Goal: Find specific page/section

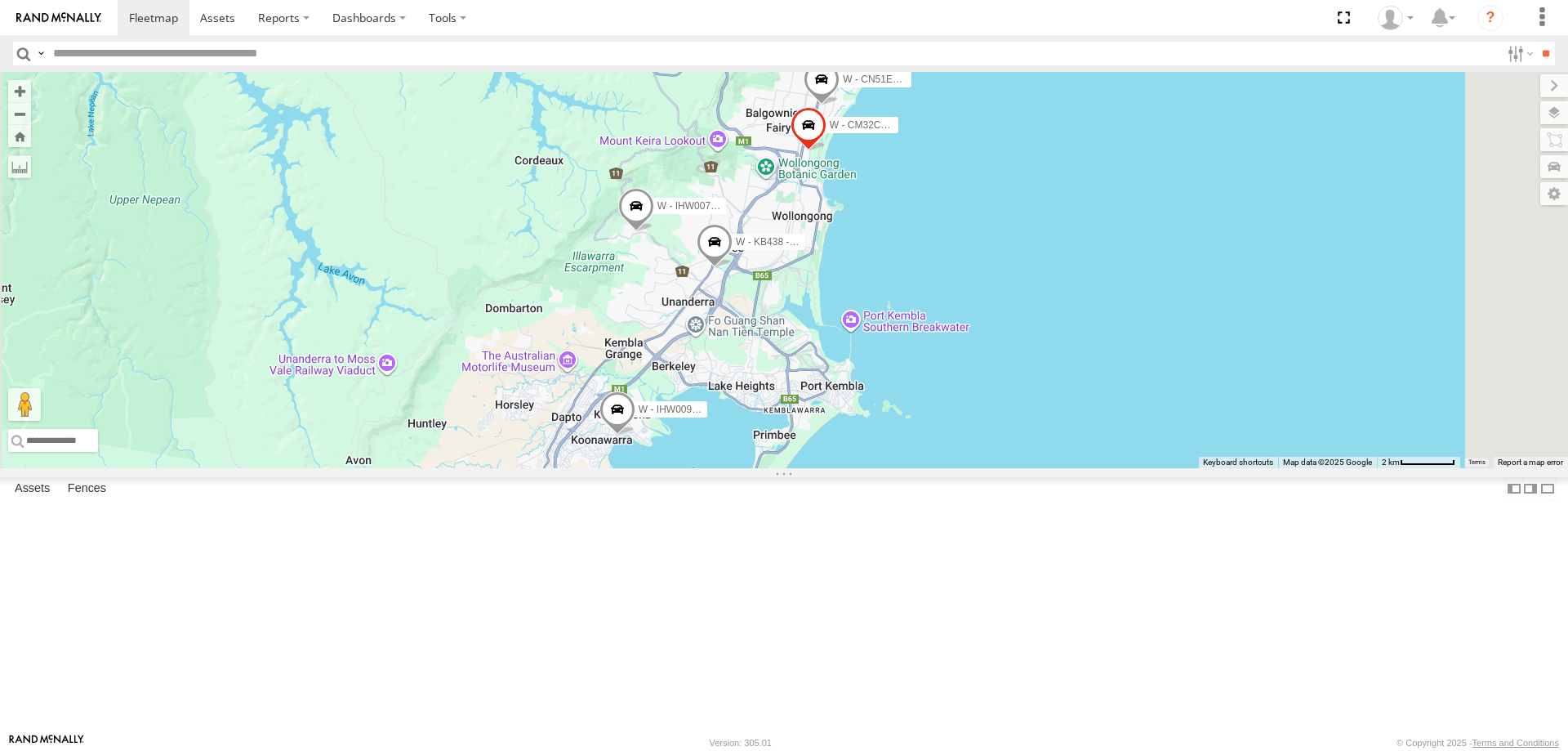
drag, startPoint x: 1201, startPoint y: 608, endPoint x: 1210, endPoint y: 630, distance: 23.8
click at [1210, 468] on div "W - KB438 - [PERSON_NAME] W - IHW009 - [PERSON_NAME] W - IHW007 - [PERSON_NAME]…" at bounding box center [784, 269] width 1568 height 397
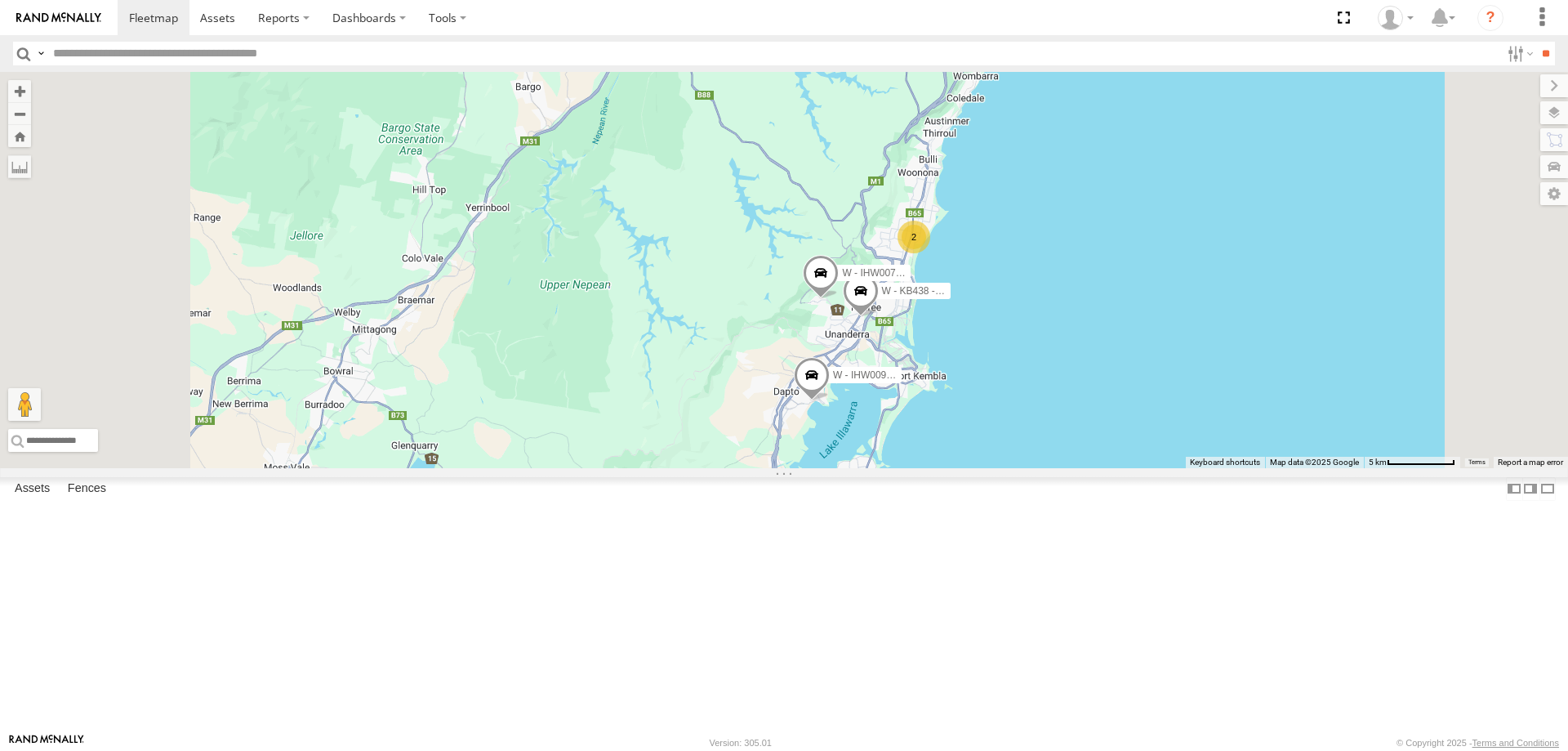
drag, startPoint x: 1275, startPoint y: 360, endPoint x: 1126, endPoint y: 566, distance: 254.2
click at [1126, 468] on div "W - KB438 - [PERSON_NAME] W - IHW009 - [PERSON_NAME] W - IHW007 - [PERSON_NAME]…" at bounding box center [784, 269] width 1568 height 397
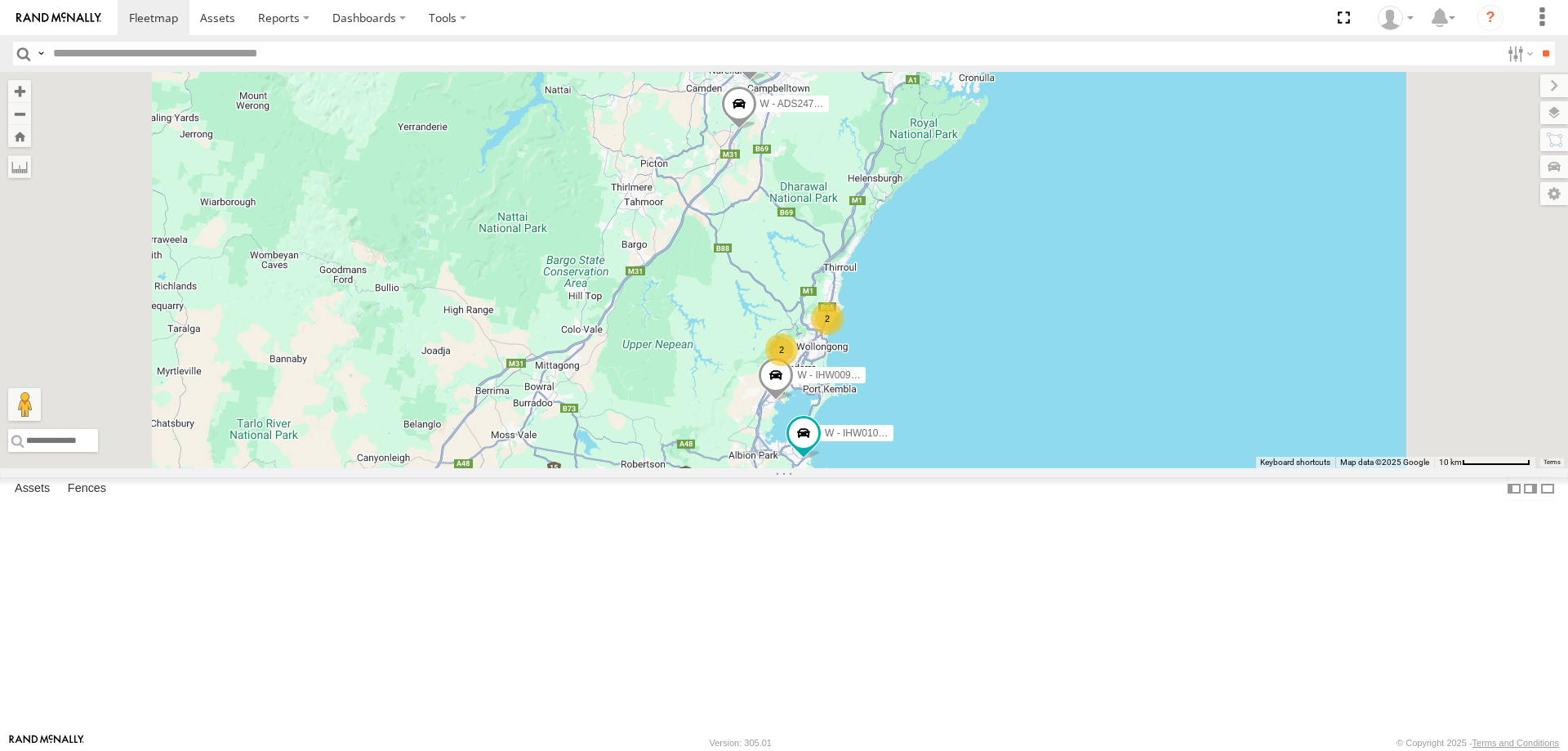
drag, startPoint x: 1193, startPoint y: 457, endPoint x: 1193, endPoint y: 391, distance: 66.0
click at [1193, 391] on div "W - IHW009 - [PERSON_NAME] W - IHW010 - [PERSON_NAME] W - ADS247 - [PERSON_NAME…" at bounding box center [784, 269] width 1568 height 397
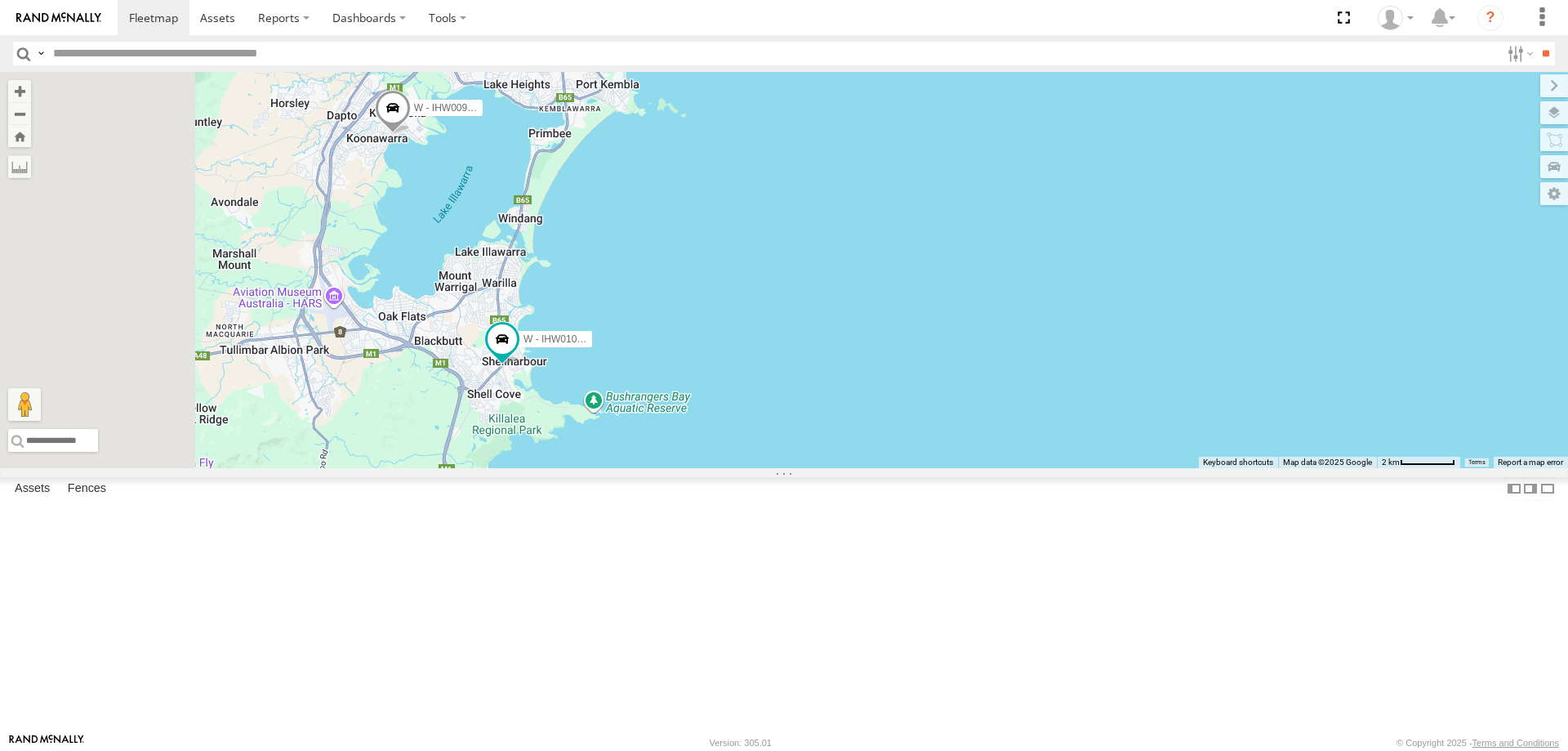
drag, startPoint x: 801, startPoint y: 312, endPoint x: 1110, endPoint y: 422, distance: 328.0
click at [1107, 420] on div "W - IHW009 - [PERSON_NAME] W - IHW010 - [PERSON_NAME] W - ADS247 - [PERSON_NAME…" at bounding box center [784, 269] width 1568 height 397
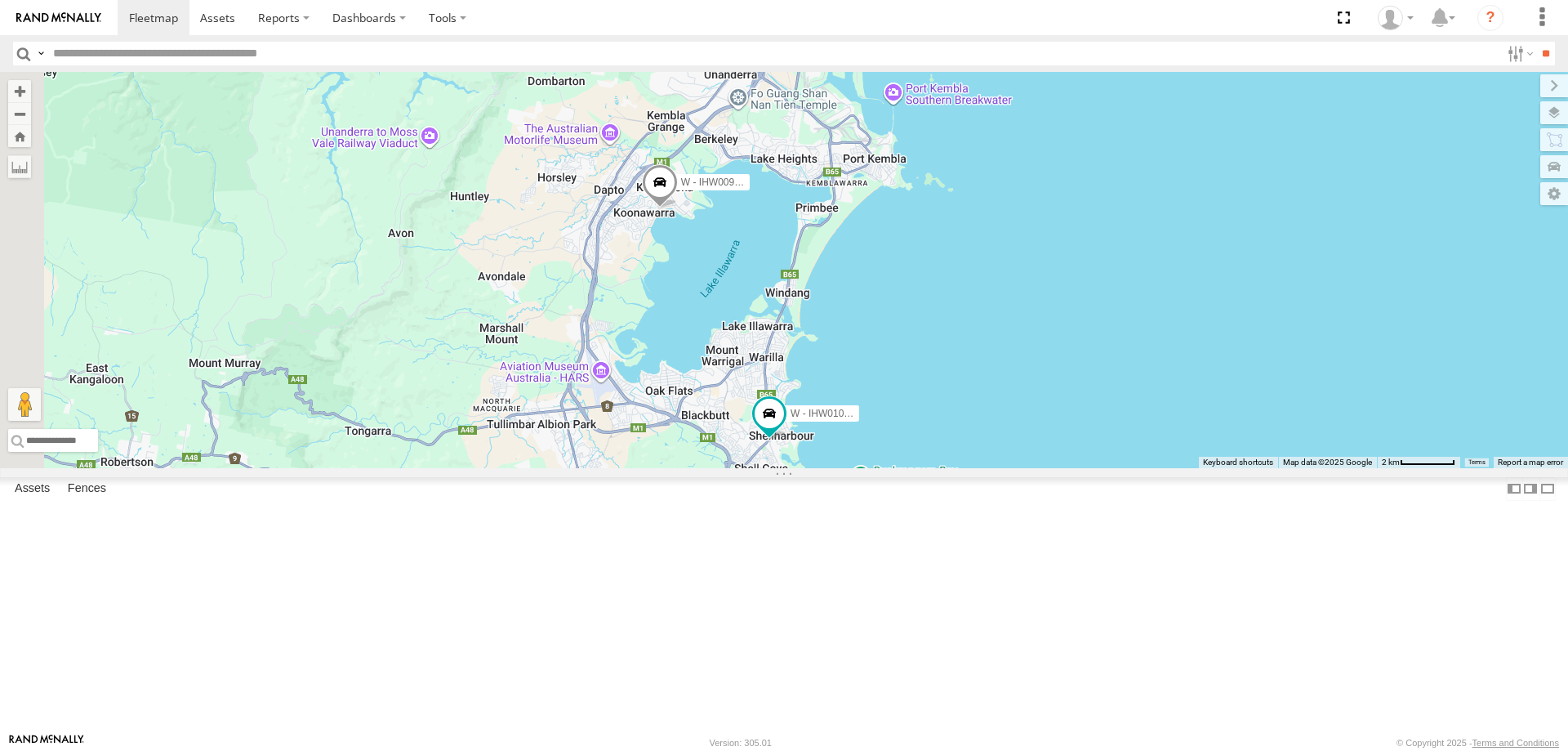
click at [1183, 443] on div "W - IHW009 - [PERSON_NAME] W - IHW010 - [PERSON_NAME] W - ADS247 - [PERSON_NAME…" at bounding box center [784, 269] width 1568 height 397
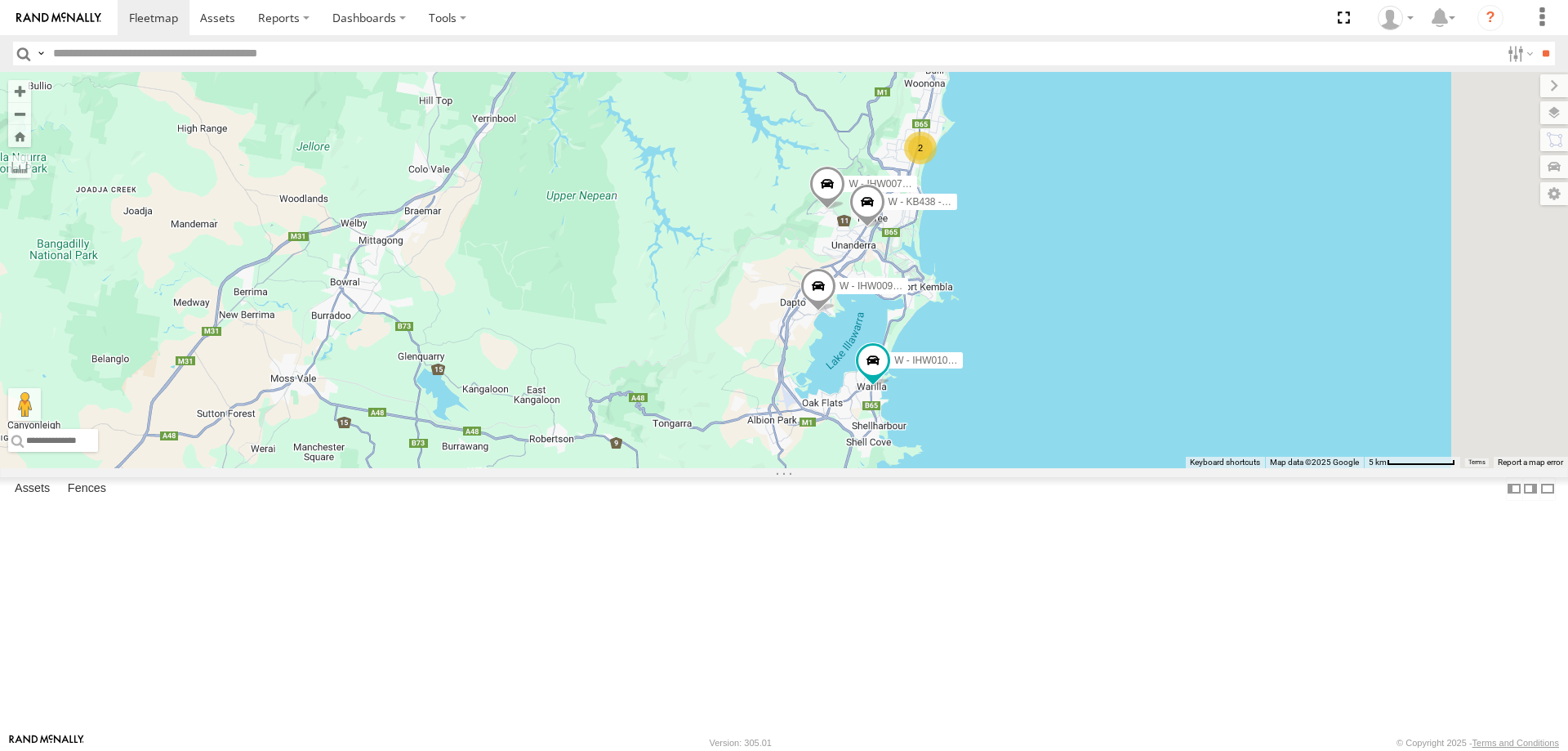
drag, startPoint x: 1232, startPoint y: 497, endPoint x: 1181, endPoint y: 539, distance: 66.1
click at [1216, 468] on div "W - IHW009 - [PERSON_NAME] W - IHW007 - [PERSON_NAME] W - KB438 - [PERSON_NAME]…" at bounding box center [784, 269] width 1568 height 397
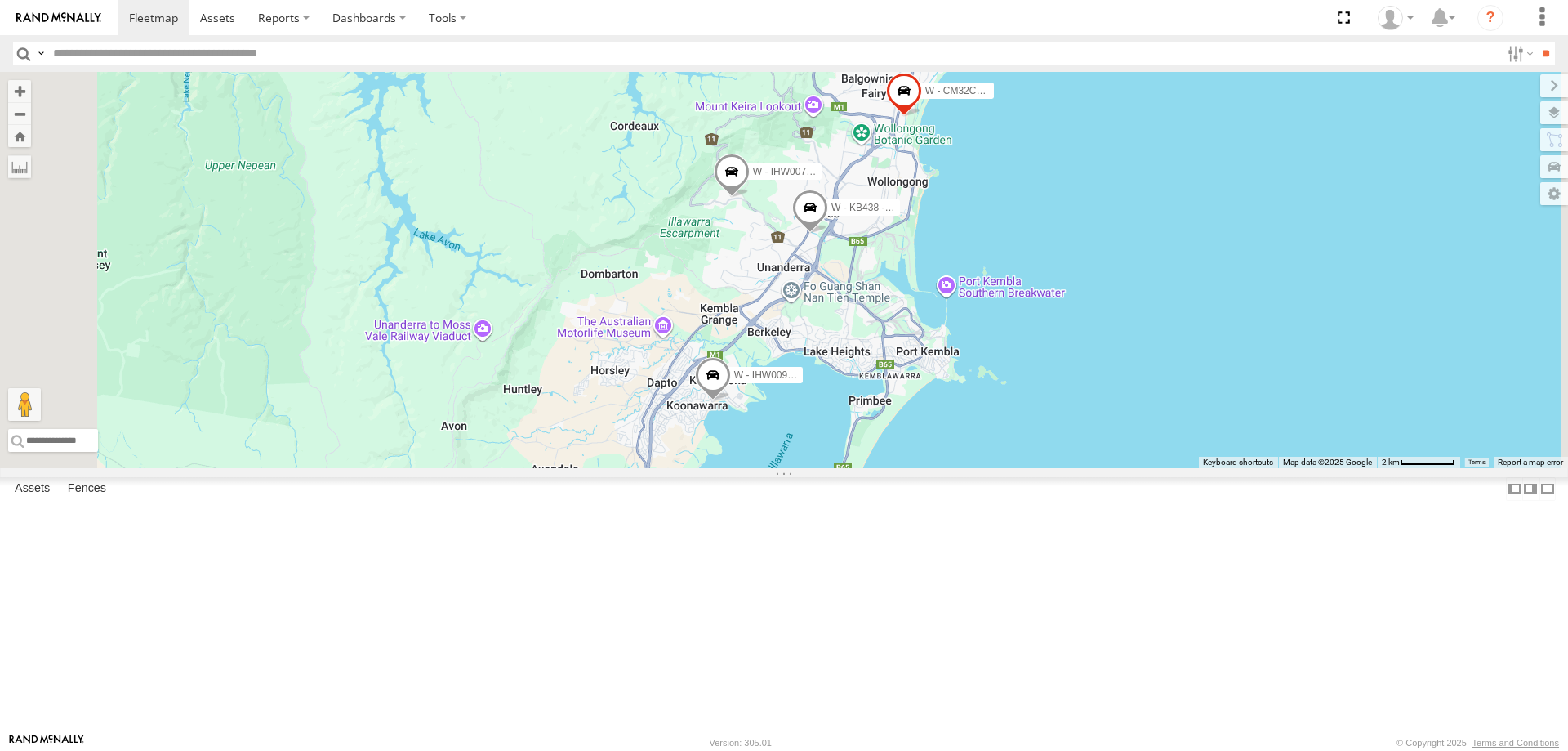
drag, startPoint x: 1247, startPoint y: 601, endPoint x: 1261, endPoint y: 676, distance: 76.3
click at [1261, 468] on div "W - IHW009 - [PERSON_NAME] W - IHW007 - [PERSON_NAME] W - KB438 - [PERSON_NAME]…" at bounding box center [784, 269] width 1568 height 397
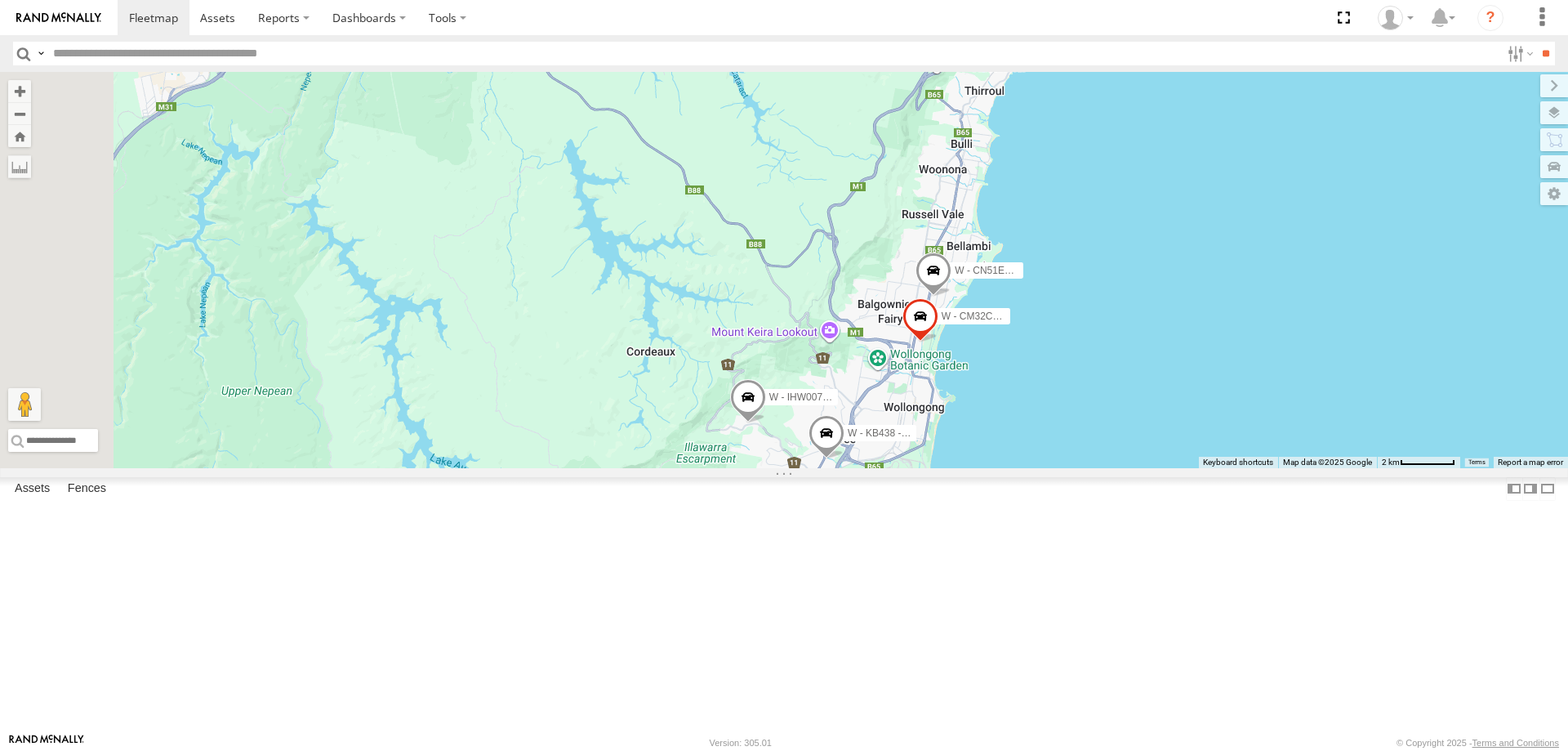
drag, startPoint x: 1261, startPoint y: 504, endPoint x: 1212, endPoint y: 537, distance: 59.1
click at [1228, 468] on div "W - IHW009 - [PERSON_NAME] W - IHW007 - [PERSON_NAME] W - KB438 - [PERSON_NAME]…" at bounding box center [784, 269] width 1568 height 397
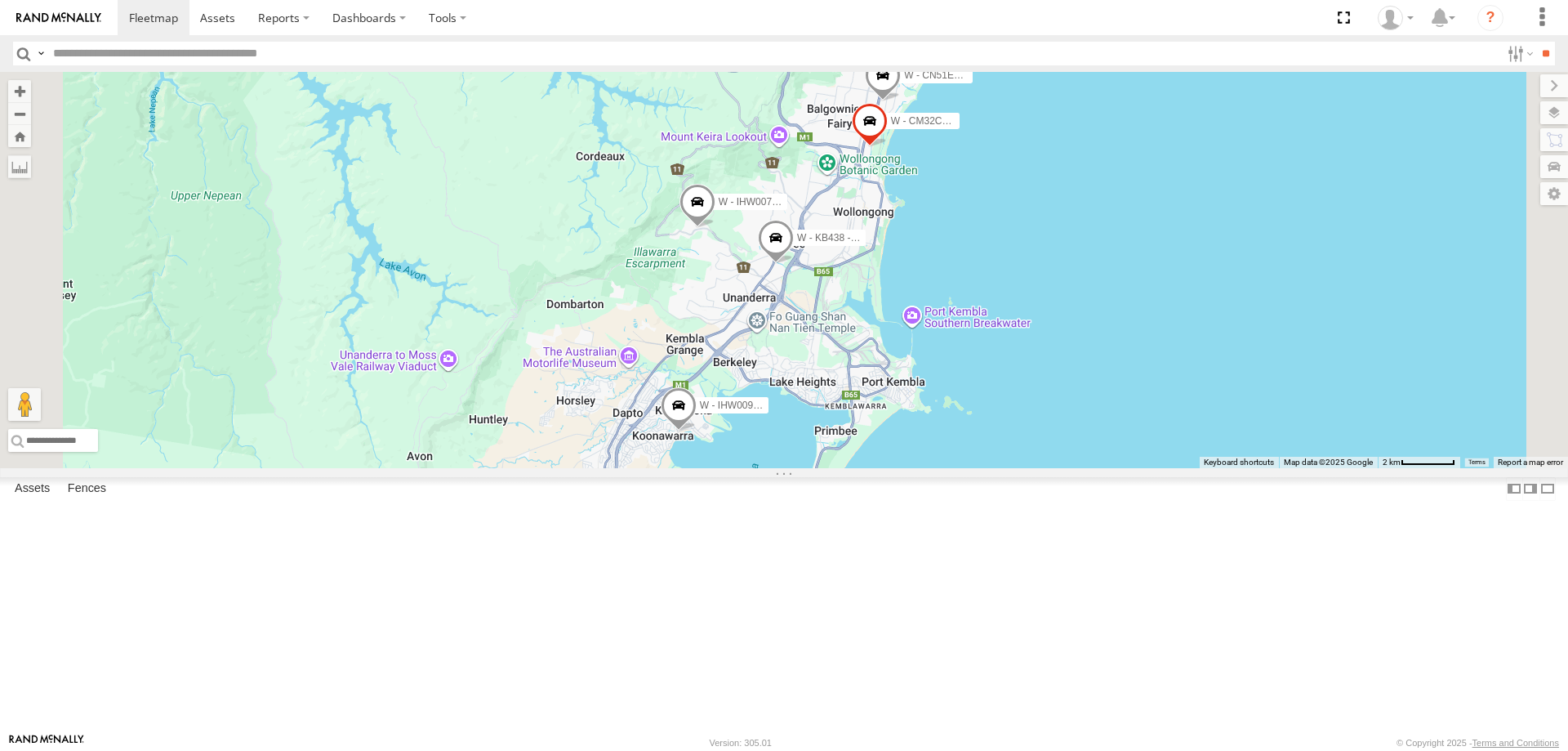
drag, startPoint x: 1251, startPoint y: 573, endPoint x: 1233, endPoint y: 373, distance: 200.8
click at [1233, 374] on div "W - IHW009 - [PERSON_NAME] W - IHW007 - [PERSON_NAME] W - KB438 - [PERSON_NAME]…" at bounding box center [784, 269] width 1568 height 397
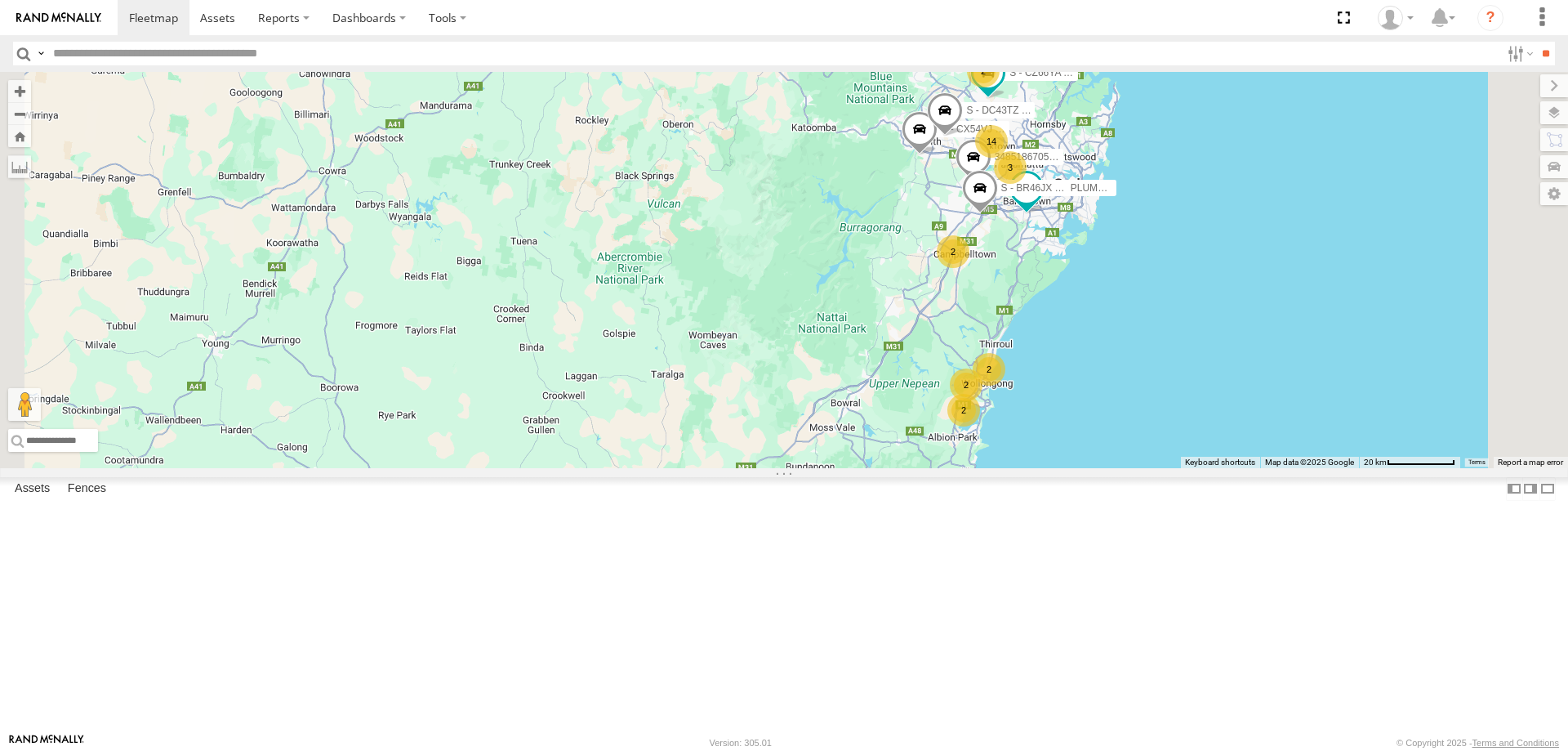
drag, startPoint x: 1268, startPoint y: 602, endPoint x: 1216, endPoint y: 566, distance: 63.2
click at [1216, 468] on div "348518670590 S - BR46JX - [PERSON_NAME] S - DPLUMR - [PERSON_NAME] 2 14 2 2 3 2…" at bounding box center [784, 269] width 1568 height 397
